Goal: Information Seeking & Learning: Learn about a topic

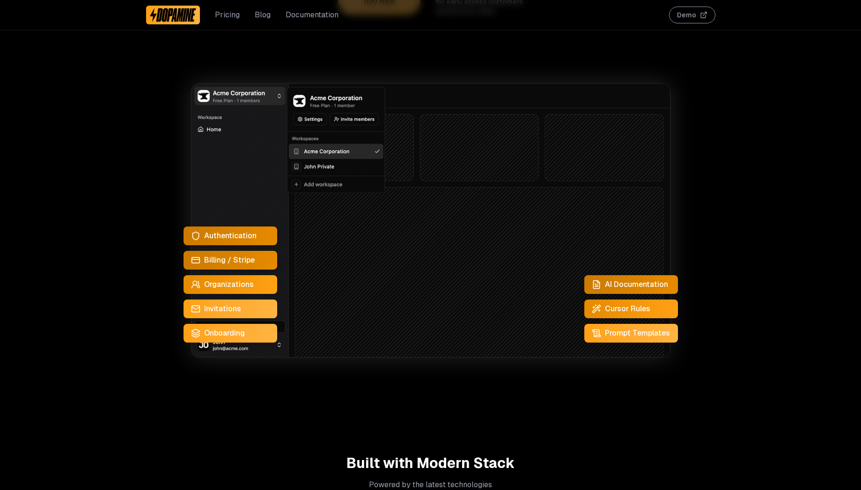
scroll to position [281, 0]
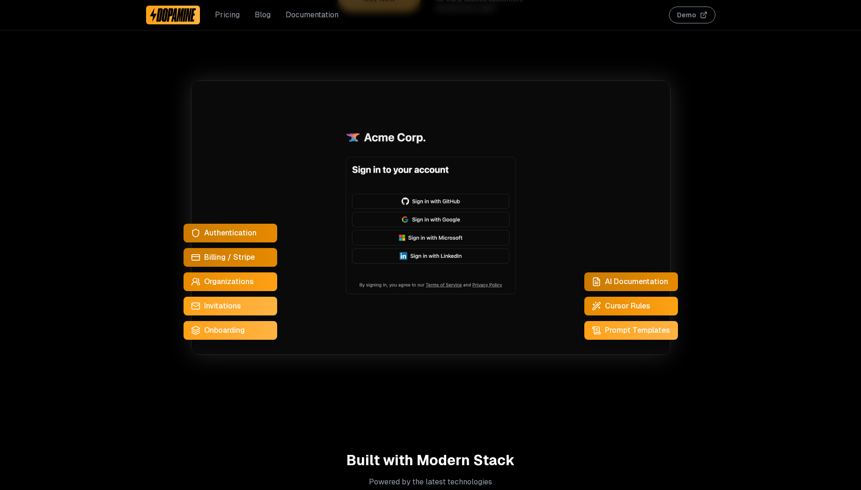
click at [253, 235] on span "Authentication" at bounding box center [230, 232] width 52 height 11
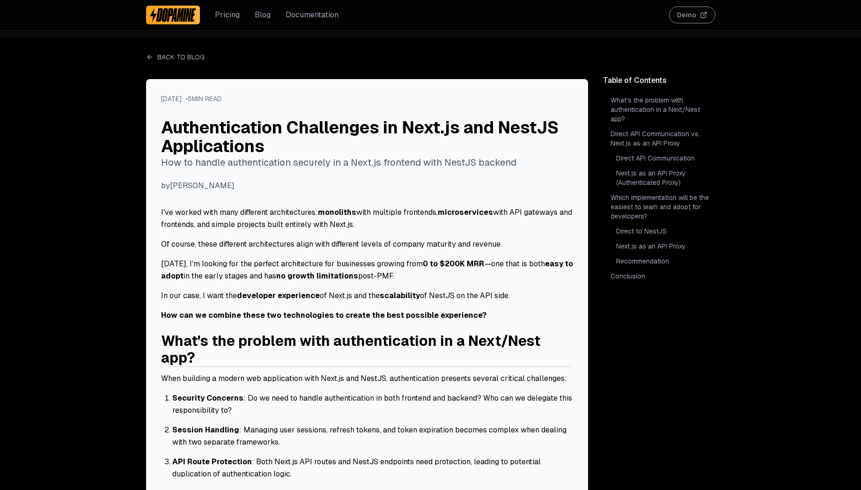
click at [231, 14] on link "Pricing" at bounding box center [227, 14] width 25 height 11
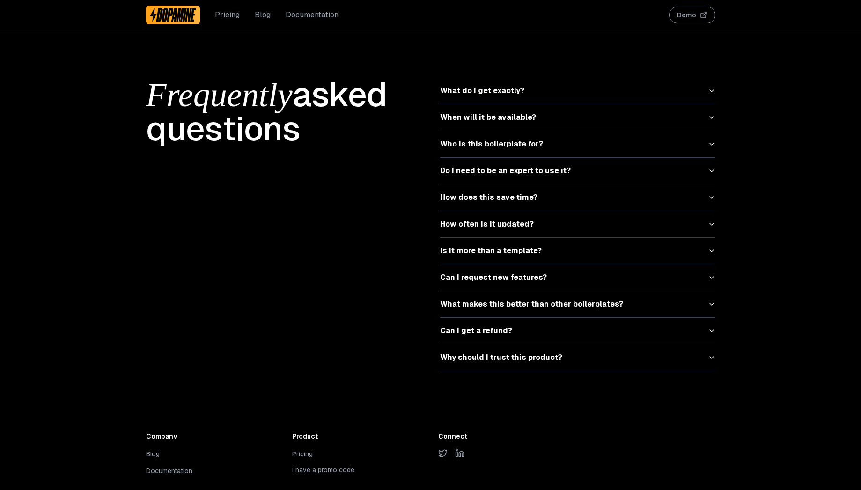
scroll to position [4222, 0]
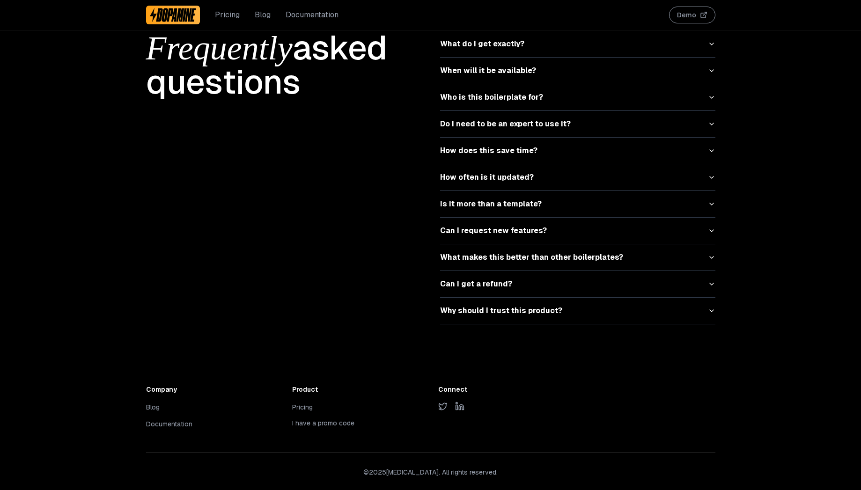
click at [272, 18] on div "Pricing Blog Documentation" at bounding box center [242, 15] width 193 height 30
click at [263, 18] on link "Blog" at bounding box center [263, 14] width 16 height 11
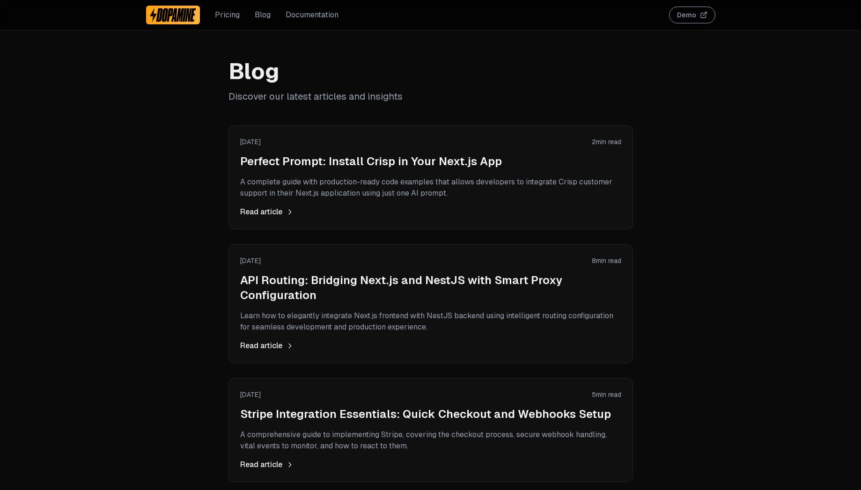
click at [177, 19] on img at bounding box center [173, 14] width 47 height 15
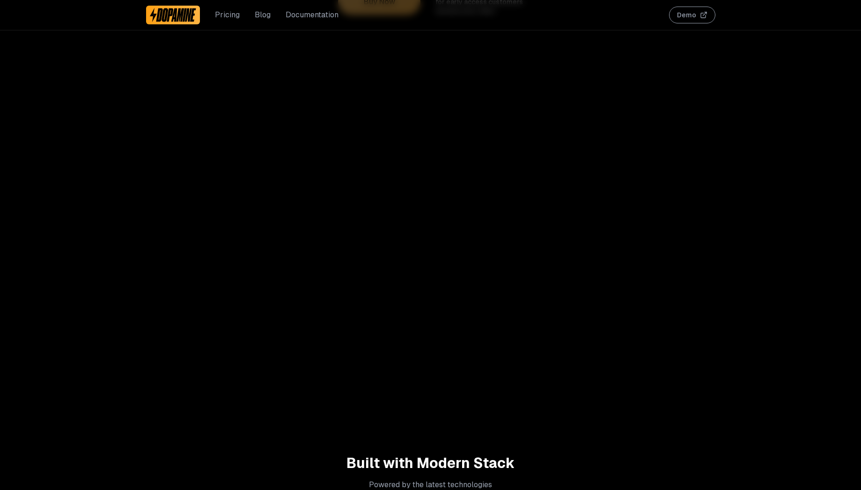
scroll to position [281, 0]
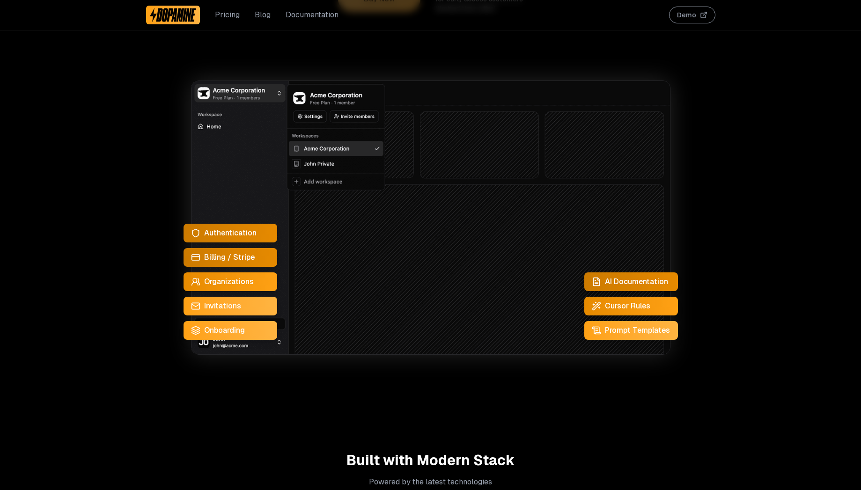
click at [238, 281] on span "Organizations" at bounding box center [229, 281] width 50 height 11
click at [625, 305] on span "Cursor Rules" at bounding box center [627, 306] width 45 height 11
click at [624, 327] on span "Prompt Templates" at bounding box center [637, 330] width 65 height 11
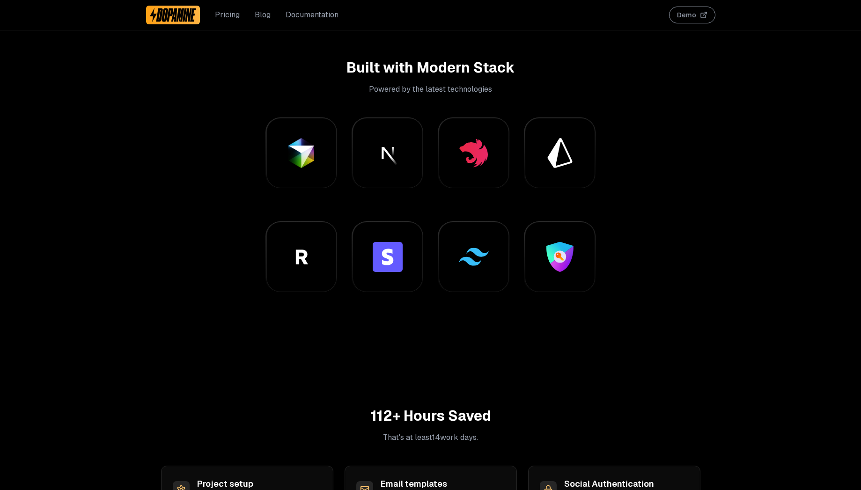
scroll to position [674, 0]
